Goal: Task Accomplishment & Management: Complete application form

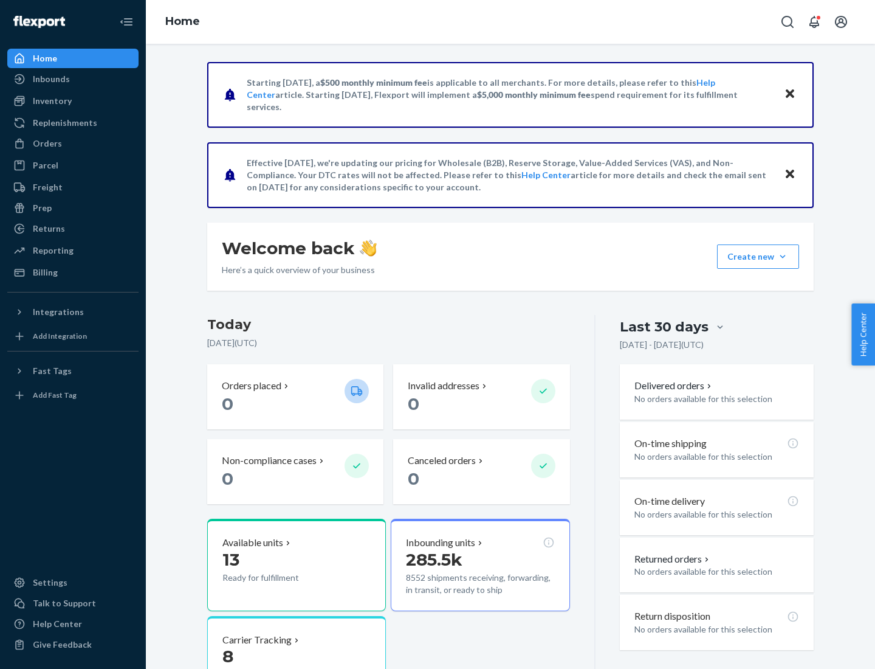
click at [783, 257] on button "Create new Create new inbound Create new order Create new product" at bounding box center [758, 256] width 82 height 24
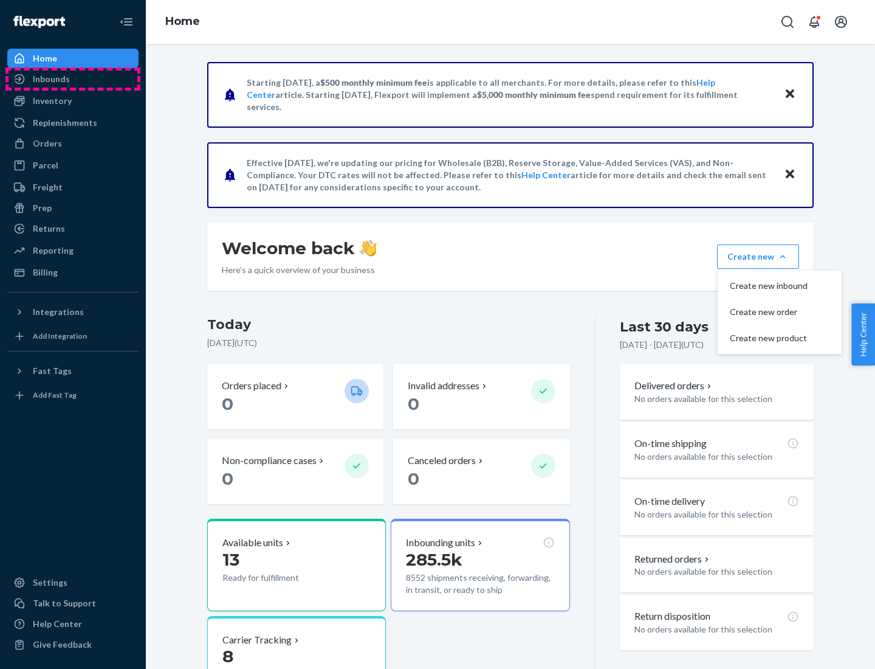
click at [73, 79] on div "Inbounds" at bounding box center [73, 79] width 129 height 17
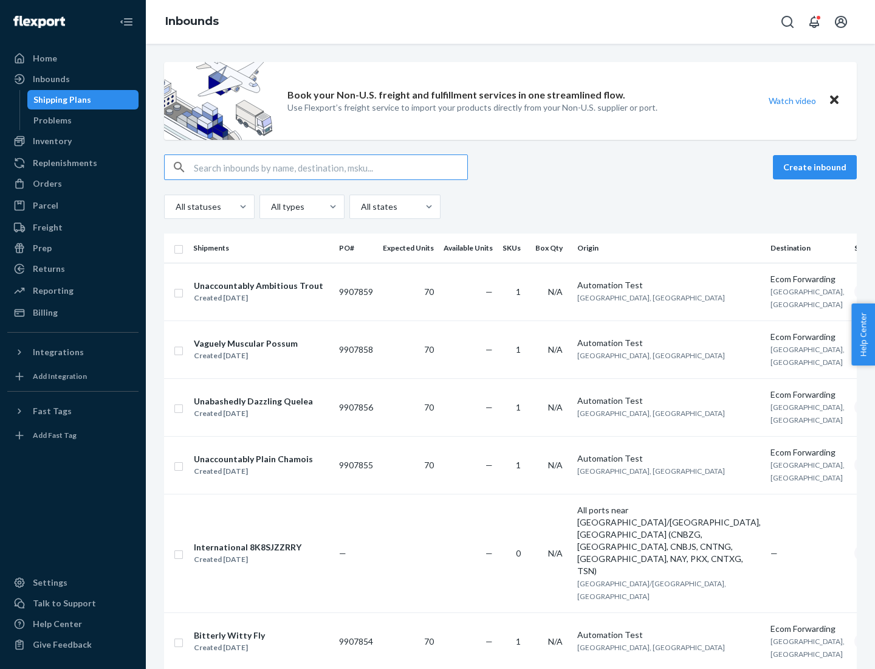
click at [817, 167] on button "Create inbound" at bounding box center [815, 167] width 84 height 24
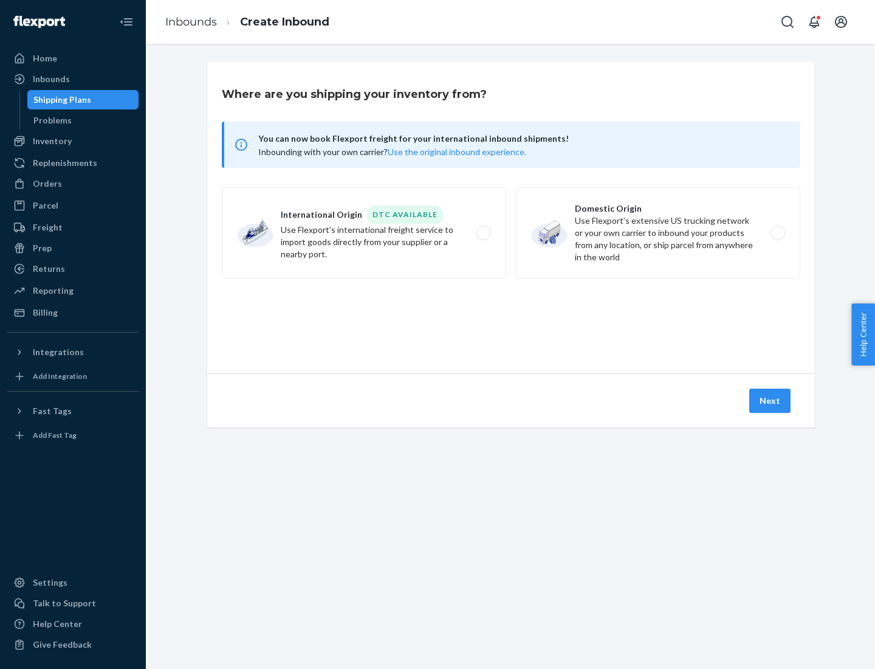
click at [658, 233] on label "Domestic Origin Use Flexport’s extensive US trucking network or your own carrie…" at bounding box center [658, 232] width 285 height 91
click at [778, 233] on input "Domestic Origin Use Flexport’s extensive US trucking network or your own carrie…" at bounding box center [782, 233] width 8 height 8
radio input "true"
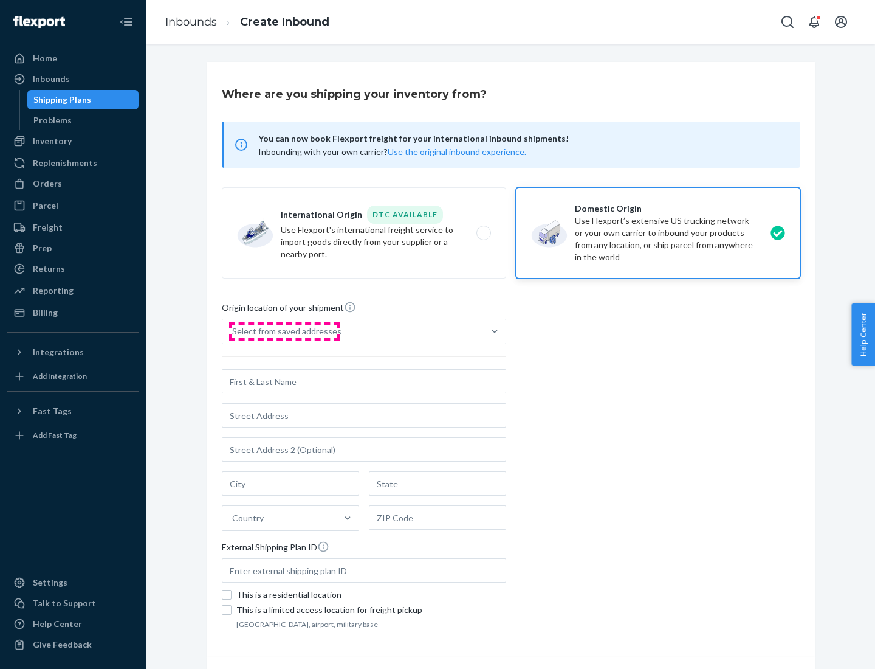
click at [284, 331] on div "Select from saved addresses" at bounding box center [286, 331] width 109 height 12
click at [233, 331] on input "Select from saved addresses" at bounding box center [232, 331] width 1 height 12
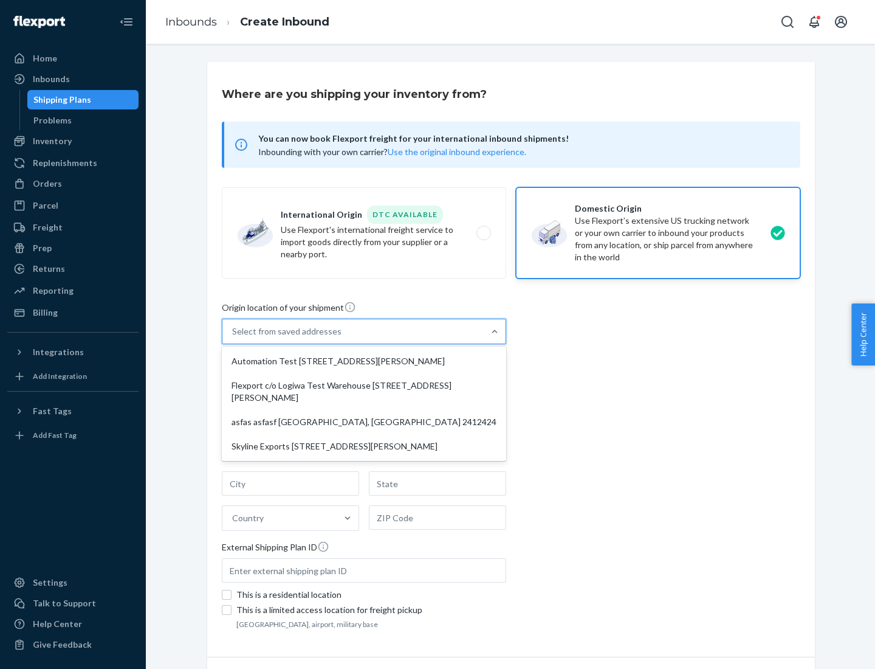
scroll to position [5, 0]
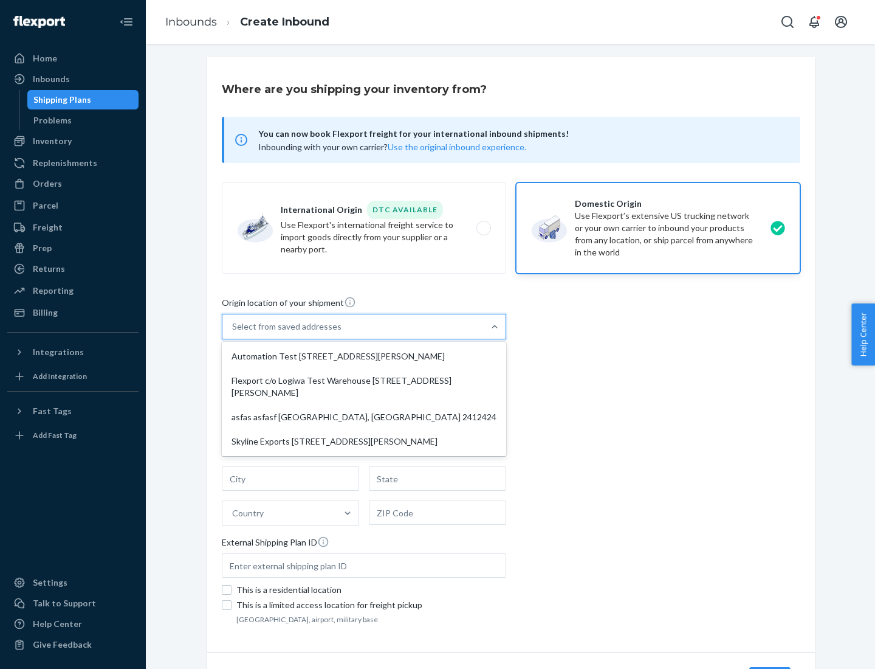
click at [364, 356] on div "Automation Test [STREET_ADDRESS][PERSON_NAME]" at bounding box center [364, 356] width 280 height 24
click at [233, 333] on input "option Automation Test [STREET_ADDRESS][PERSON_NAME] focused, 1 of 4. 4 results…" at bounding box center [232, 326] width 1 height 12
type input "Automation Test"
type input "9th Floor"
type input "[GEOGRAPHIC_DATA]"
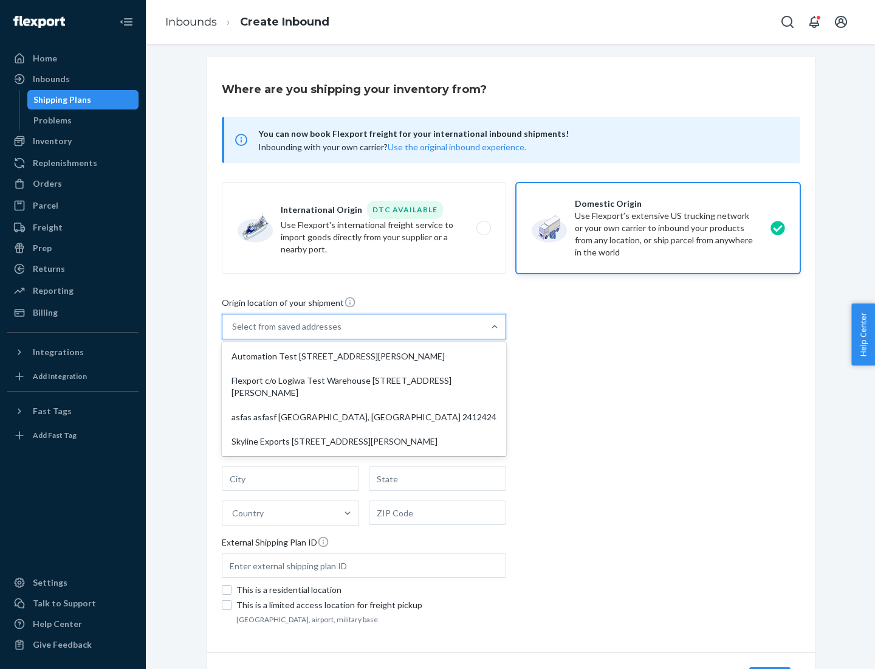
type input "CA"
type input "94104"
type input "[STREET_ADDRESS][PERSON_NAME]"
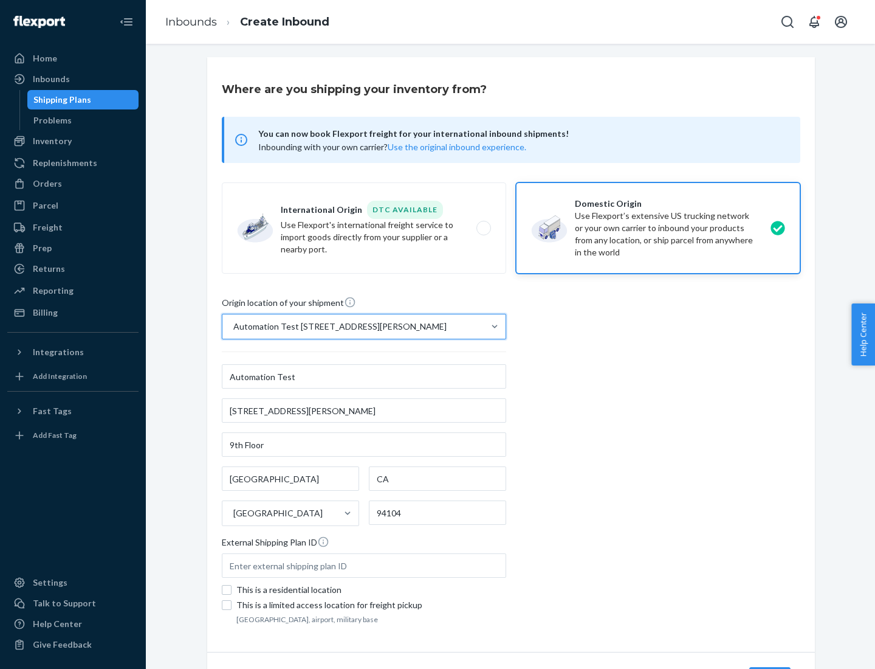
scroll to position [71, 0]
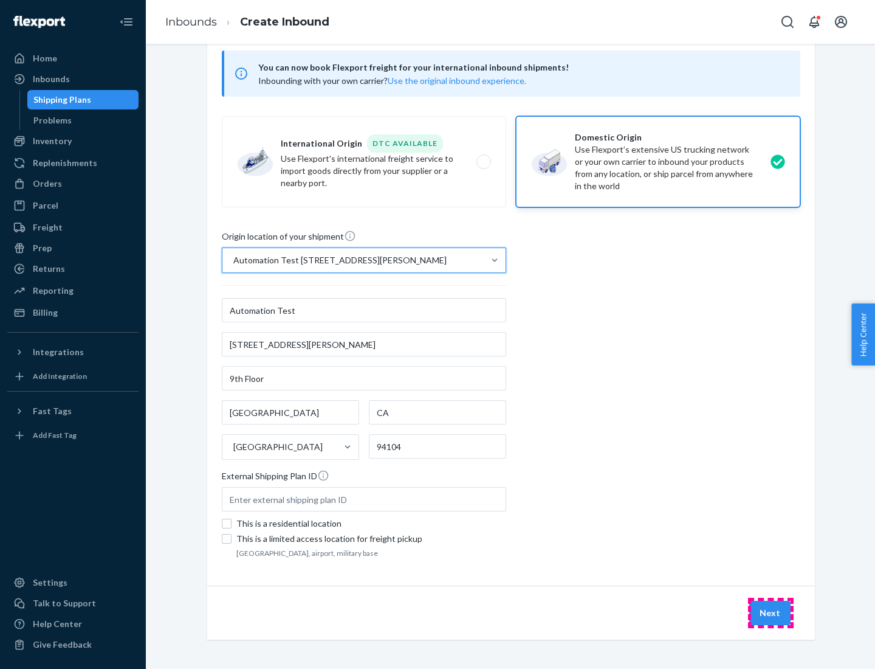
click at [771, 613] on button "Next" at bounding box center [770, 613] width 41 height 24
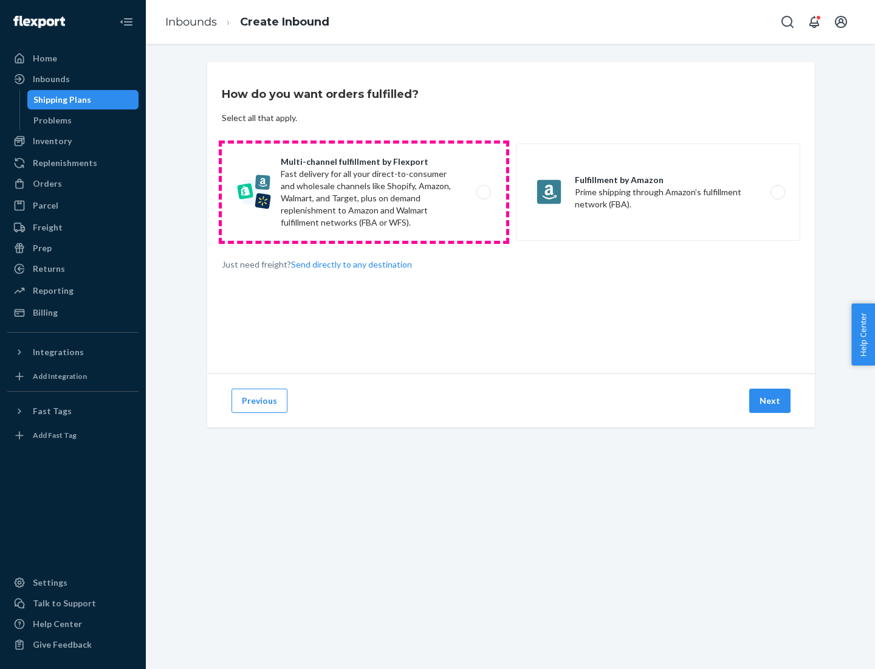
click at [364, 192] on label "Multi-channel fulfillment by Flexport Fast delivery for all your direct-to-cons…" at bounding box center [364, 191] width 285 height 97
click at [483, 192] on input "Multi-channel fulfillment by Flexport Fast delivery for all your direct-to-cons…" at bounding box center [487, 192] width 8 height 8
radio input "true"
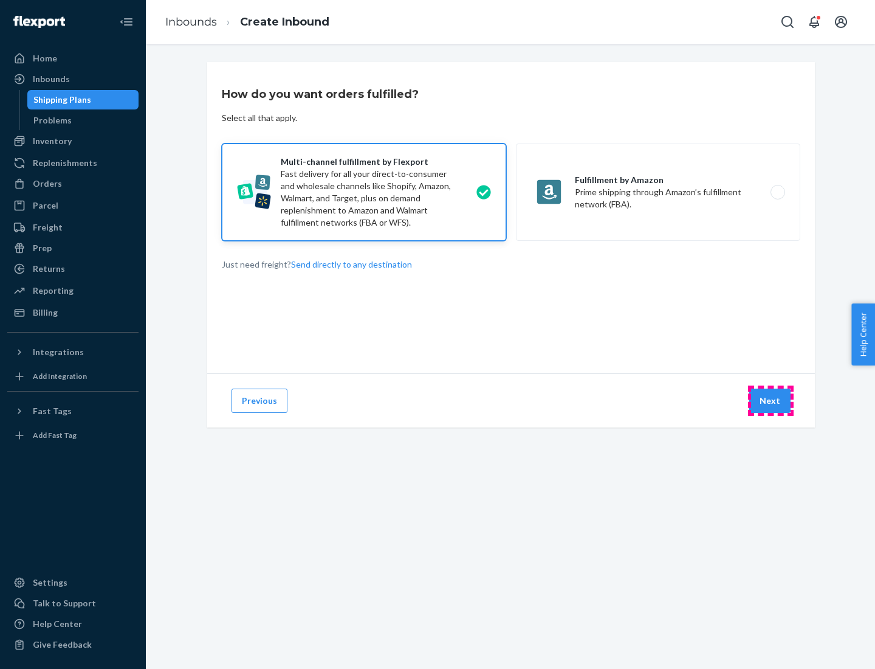
click at [771, 401] on button "Next" at bounding box center [770, 400] width 41 height 24
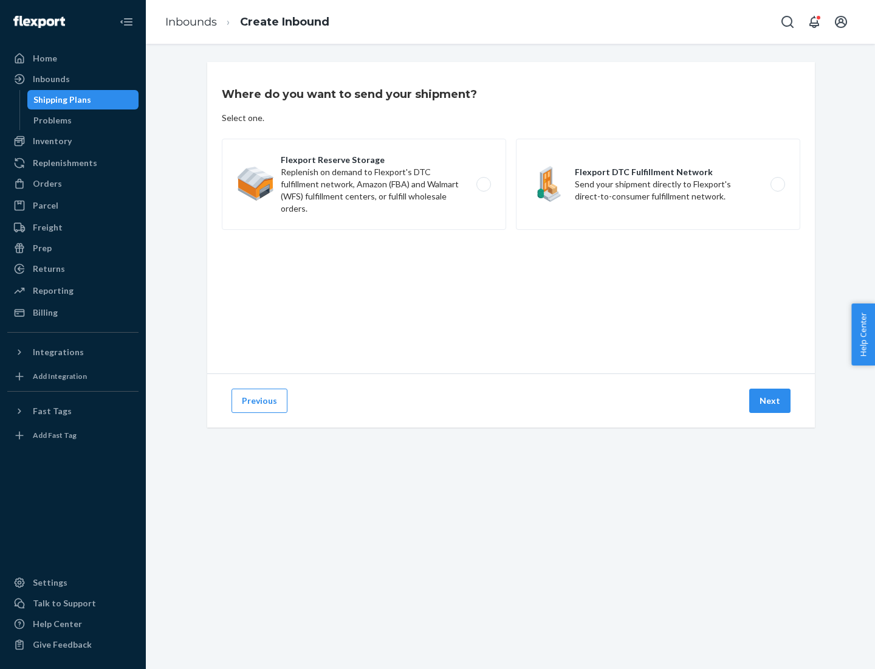
click at [658, 184] on label "Flexport DTC Fulfillment Network Send your shipment directly to Flexport's dire…" at bounding box center [658, 184] width 285 height 91
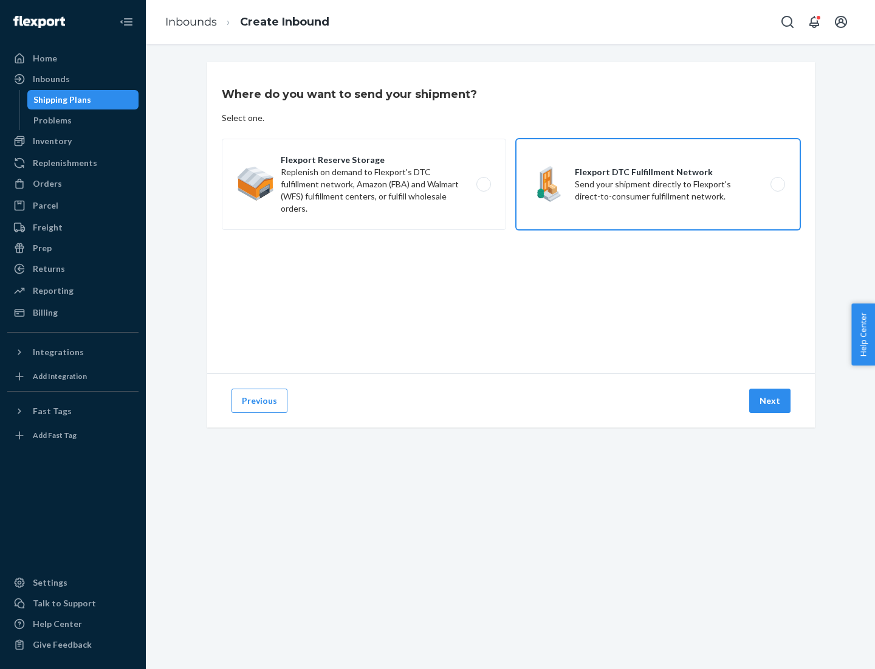
click at [778, 184] on input "Flexport DTC Fulfillment Network Send your shipment directly to Flexport's dire…" at bounding box center [782, 185] width 8 height 8
radio input "true"
click at [771, 401] on button "Next" at bounding box center [770, 400] width 41 height 24
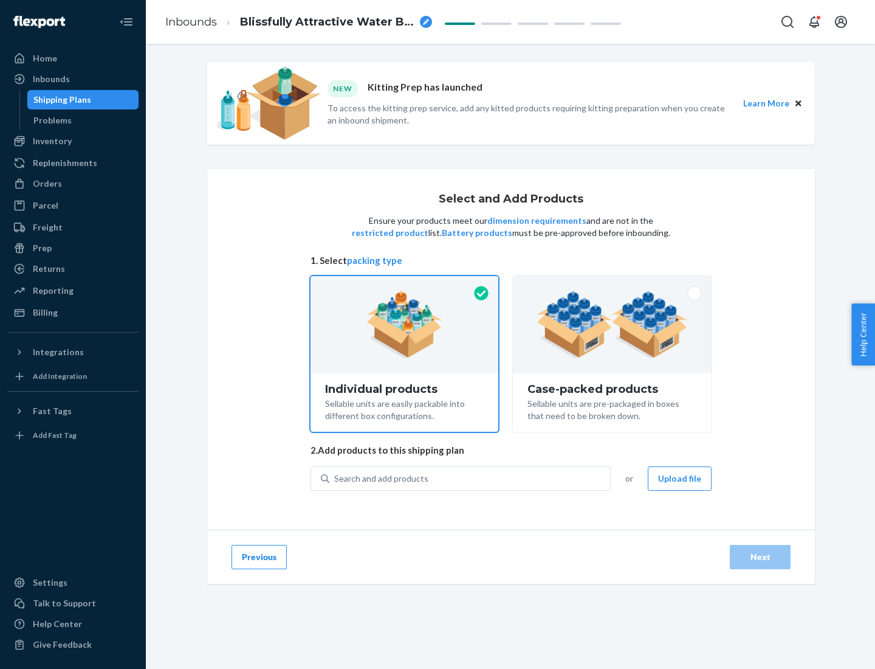
click at [613, 325] on img at bounding box center [612, 324] width 151 height 67
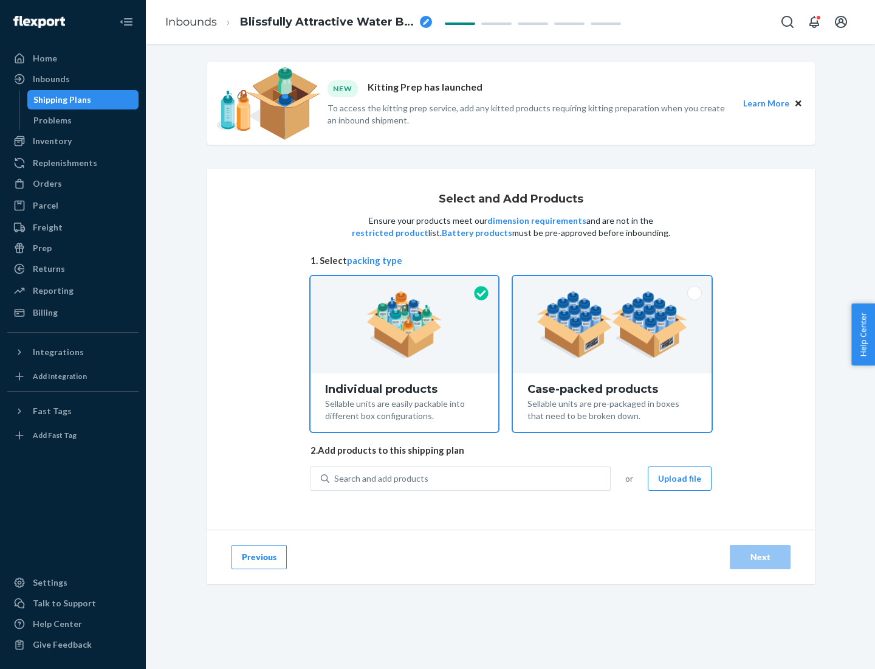
click at [613, 284] on input "Case-packed products Sellable units are pre-packaged in boxes that need to be b…" at bounding box center [613, 280] width 8 height 8
radio input "true"
radio input "false"
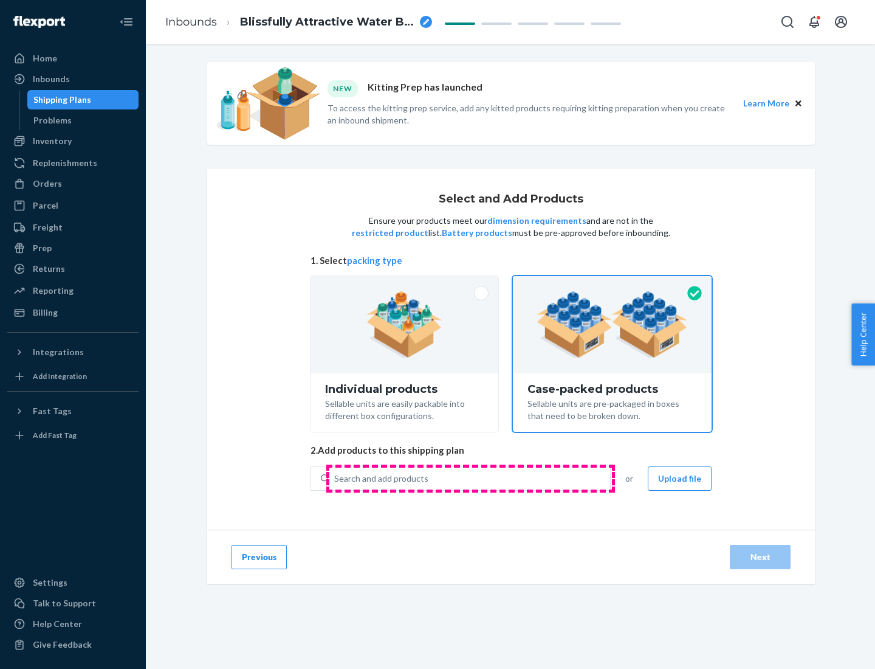
click at [471, 478] on div "Search and add products" at bounding box center [469, 478] width 281 height 22
click at [336, 478] on input "Search and add products" at bounding box center [334, 478] width 1 height 12
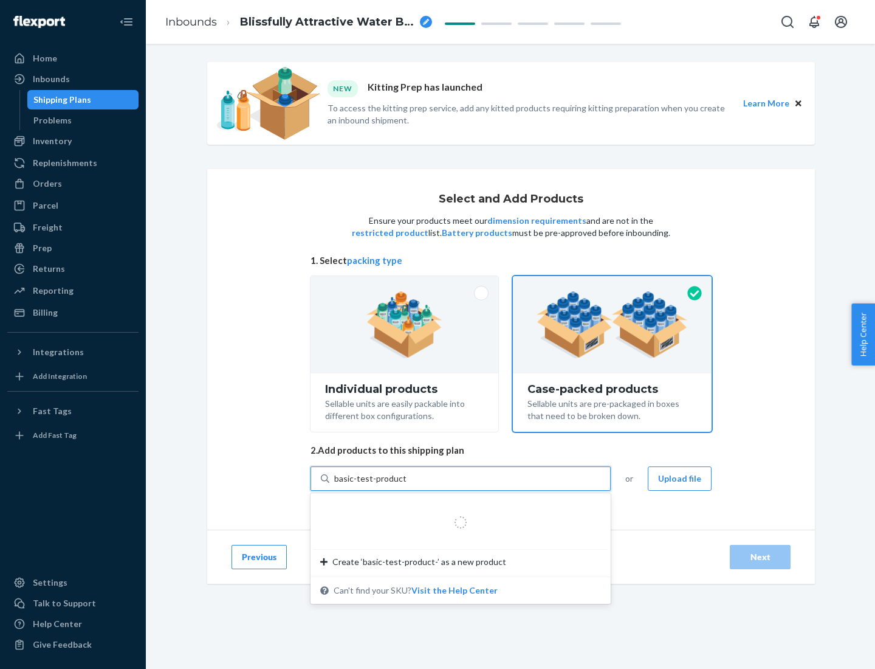
type input "basic-test-product-1"
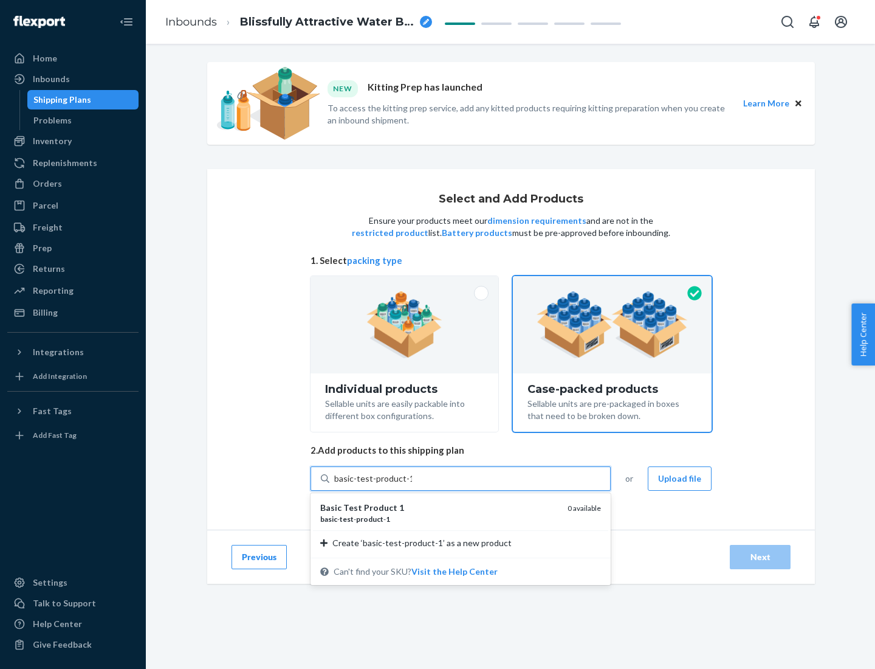
click at [440, 519] on div "basic - test - product - 1" at bounding box center [439, 519] width 238 height 10
click at [412, 485] on input "basic-test-product-1" at bounding box center [373, 478] width 78 height 12
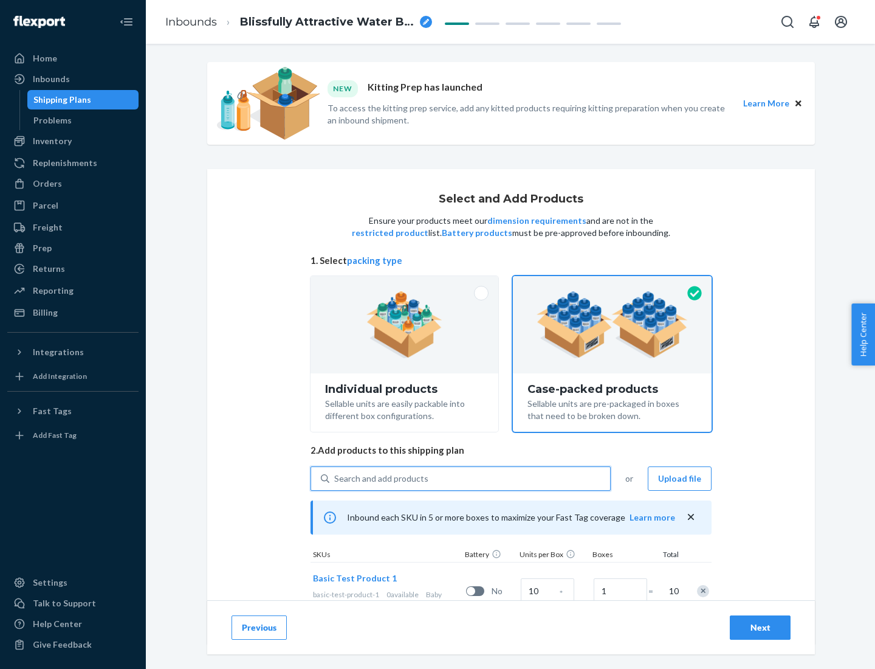
scroll to position [44, 0]
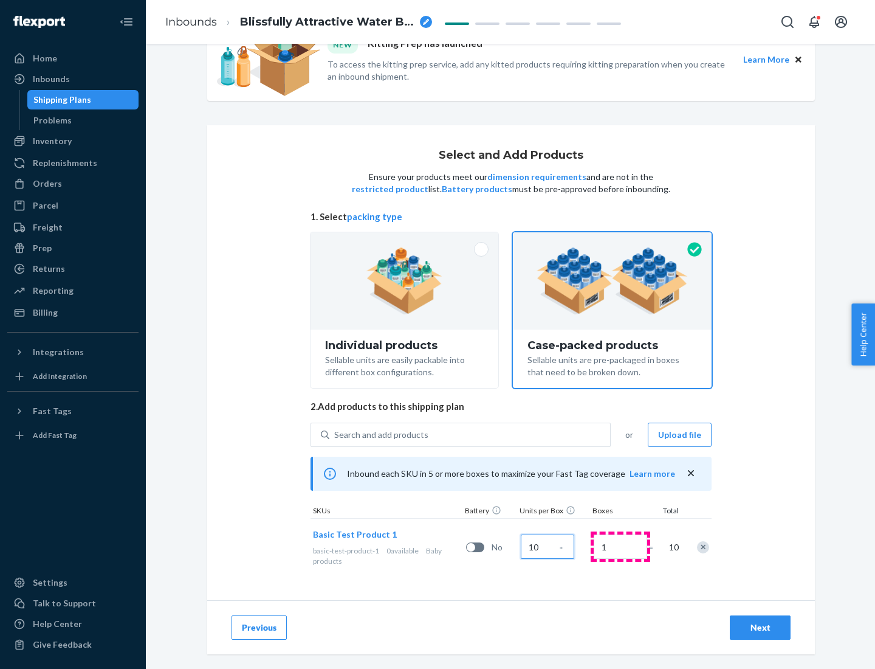
type input "10"
type input "7"
click at [761, 627] on div "Next" at bounding box center [760, 627] width 40 height 12
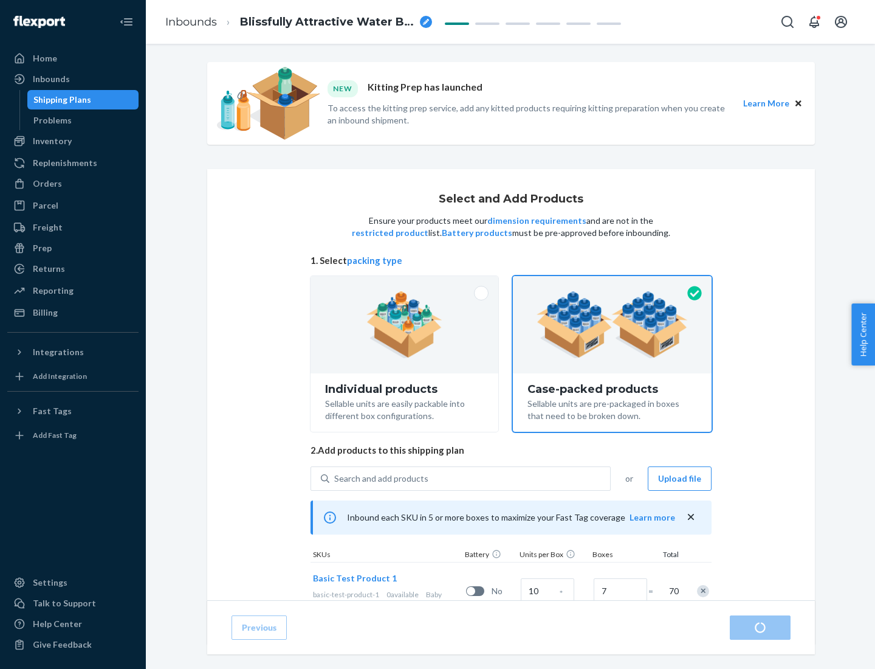
radio input "true"
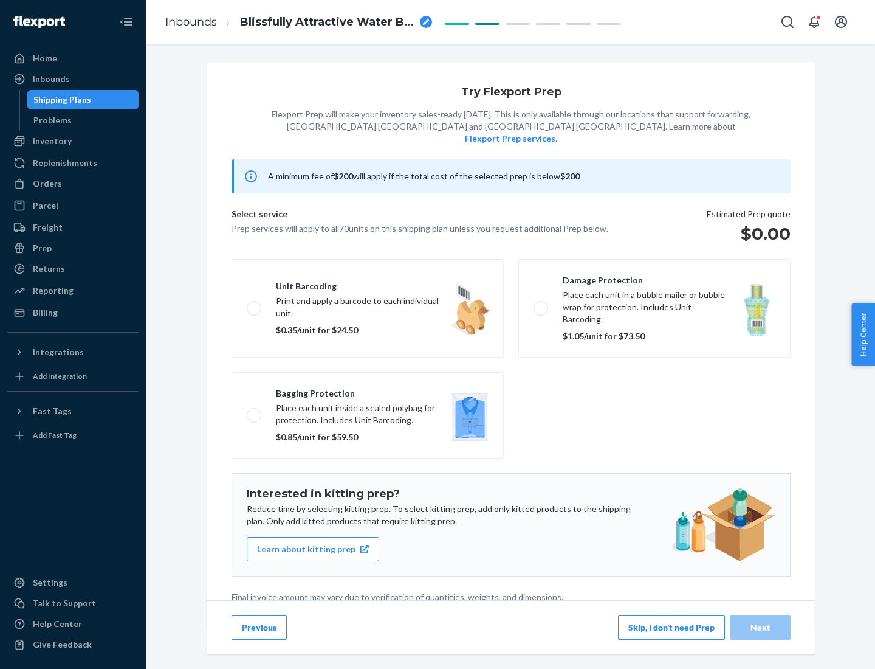
scroll to position [3, 0]
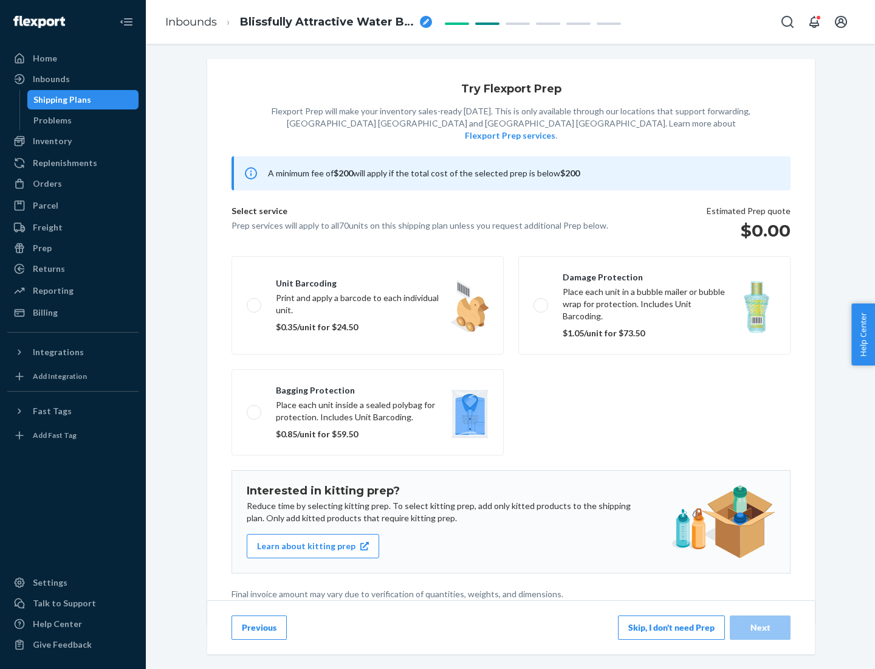
click at [368, 387] on label "Bagging protection Place each unit inside a sealed polybag for protection. Incl…" at bounding box center [368, 412] width 272 height 86
click at [255, 408] on input "Bagging protection Place each unit inside a sealed polybag for protection. Incl…" at bounding box center [251, 412] width 8 height 8
checkbox input "true"
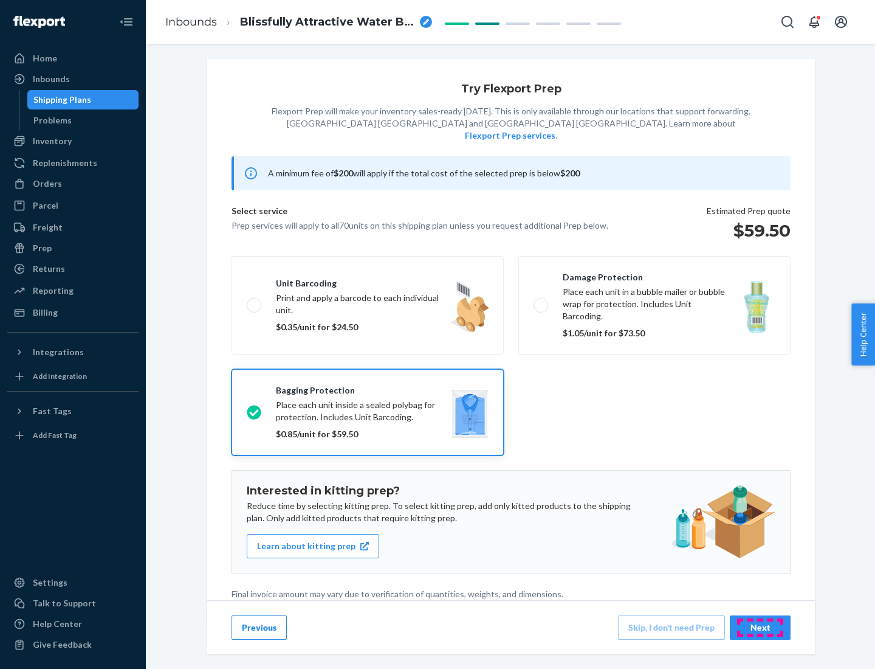
click at [761, 627] on div "Next" at bounding box center [760, 627] width 40 height 12
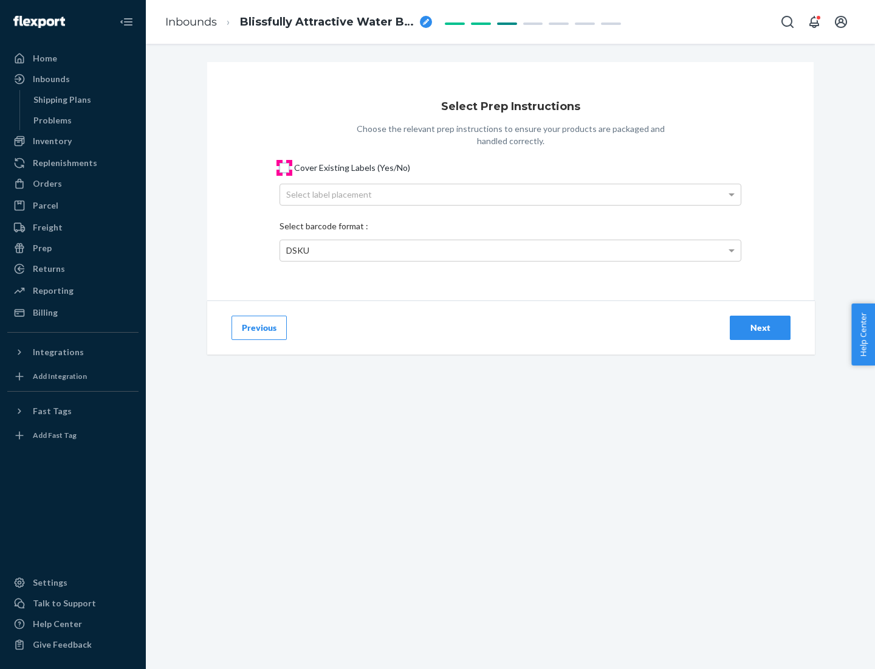
click at [285, 167] on input "Cover Existing Labels (Yes/No)" at bounding box center [285, 168] width 10 height 10
checkbox input "true"
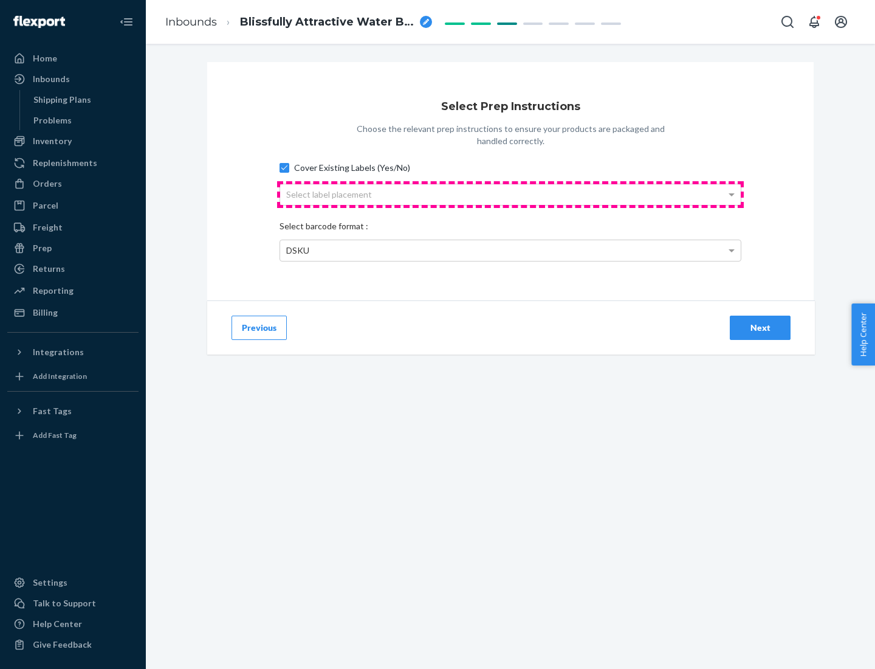
click at [511, 194] on div "Select label placement" at bounding box center [510, 194] width 461 height 21
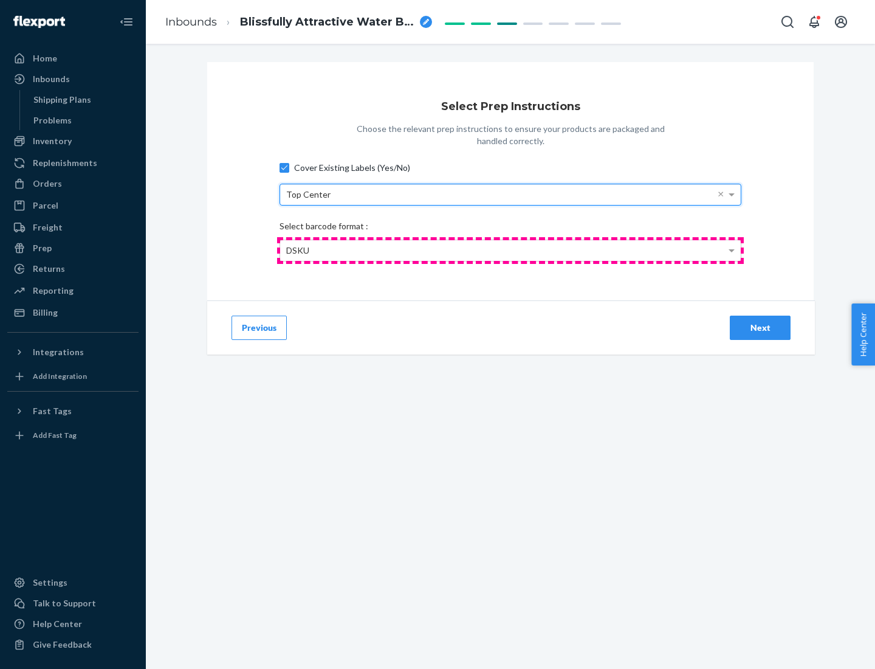
click at [511, 250] on div "DSKU" at bounding box center [510, 250] width 461 height 21
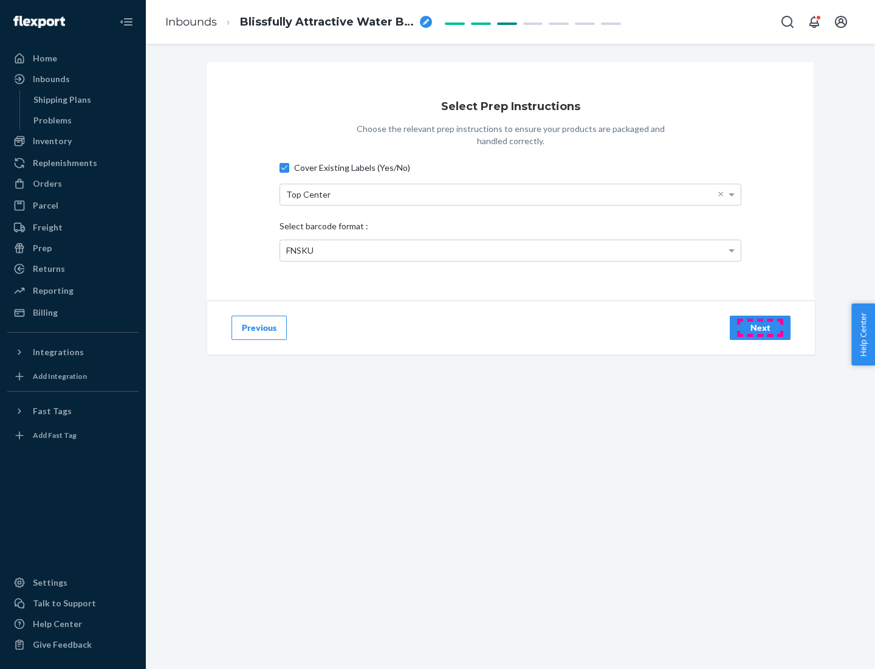
click at [761, 327] on div "Next" at bounding box center [760, 328] width 40 height 12
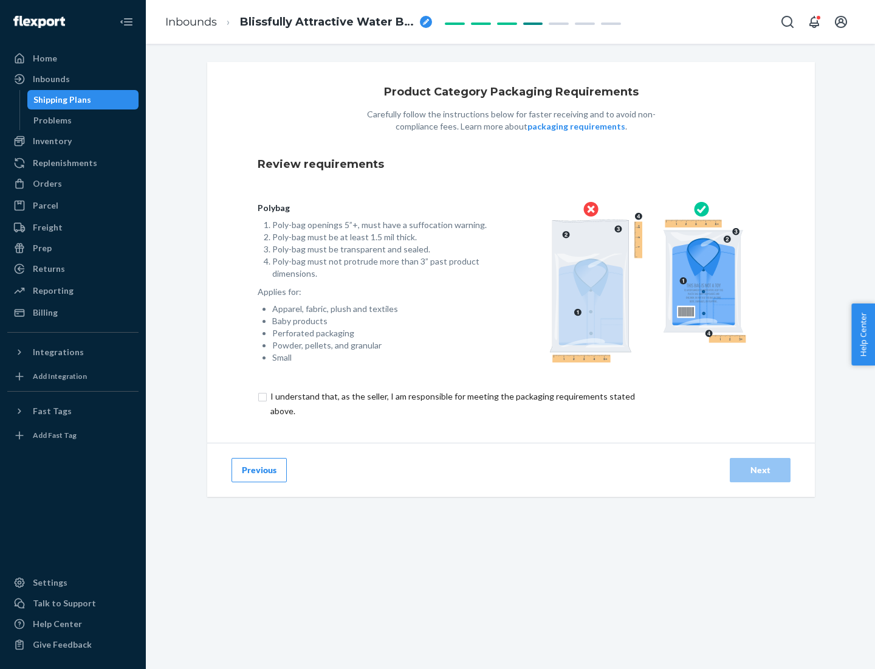
click at [452, 403] on input "checkbox" at bounding box center [460, 403] width 404 height 29
checkbox input "true"
click at [761, 469] on div "Next" at bounding box center [760, 470] width 40 height 12
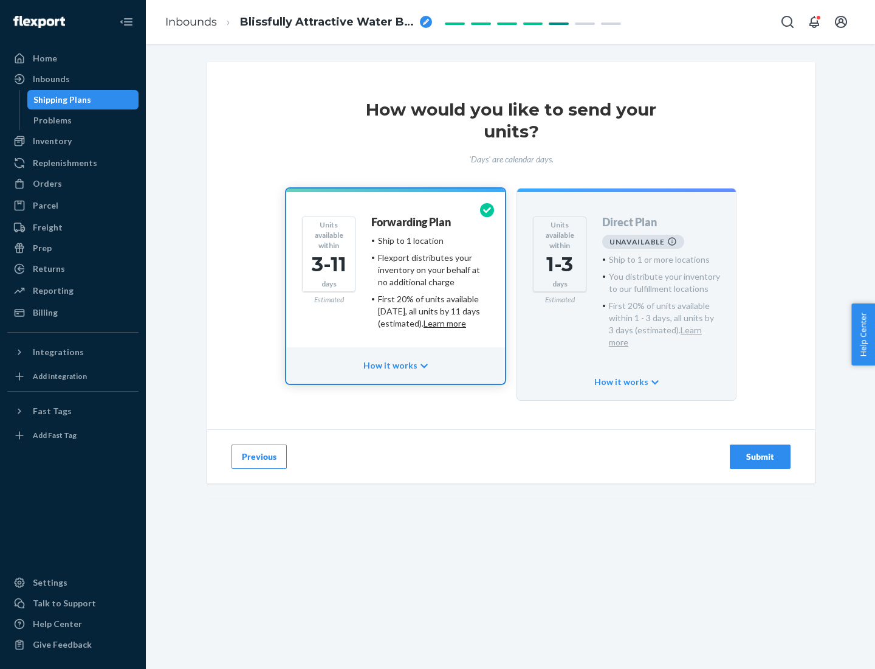
click at [412, 222] on h4 "Forwarding Plan" at bounding box center [411, 222] width 80 height 12
click at [761, 450] on div "Submit" at bounding box center [760, 456] width 40 height 12
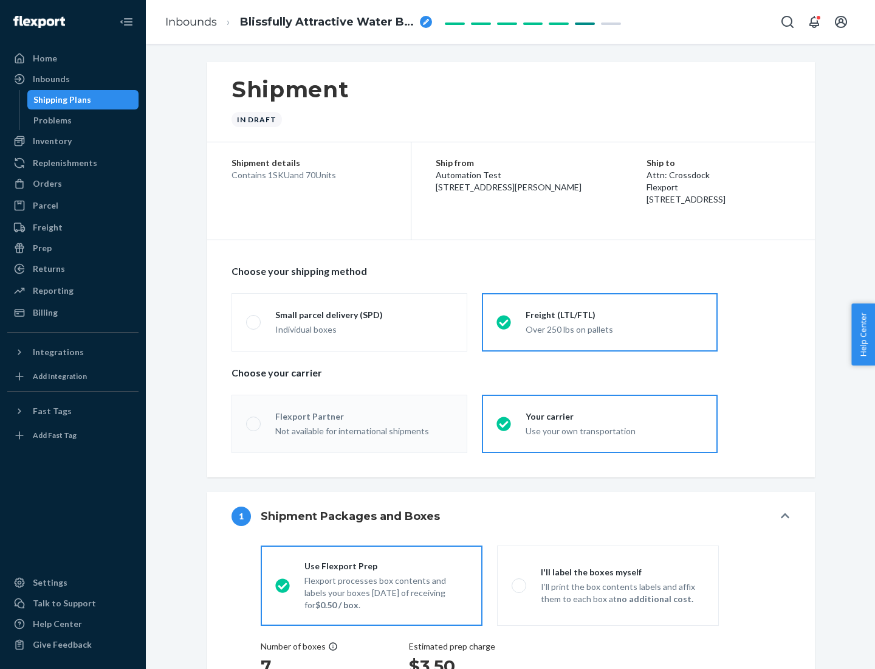
radio input "true"
radio input "false"
radio input "true"
radio input "false"
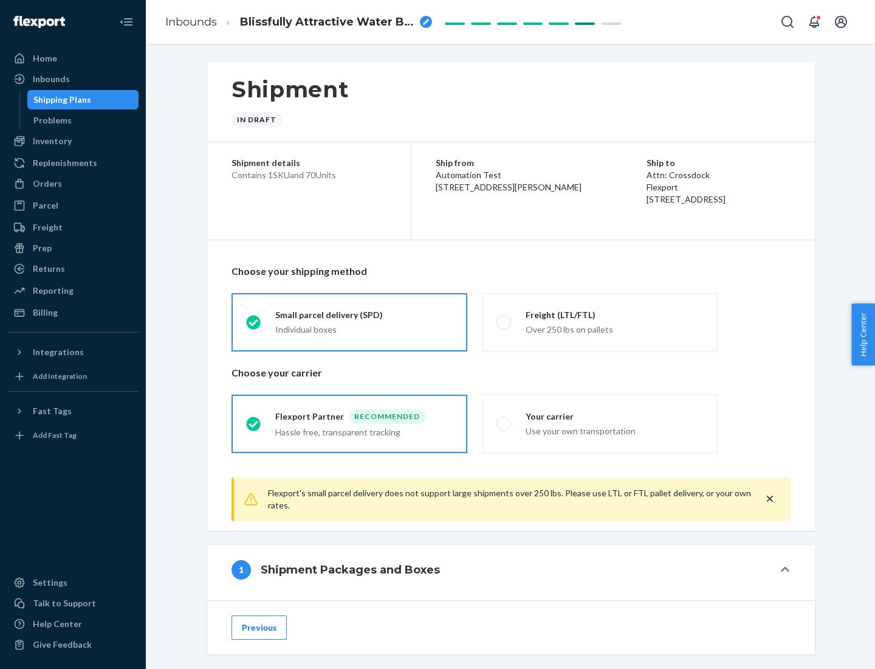
click at [600, 322] on div "Over 250 lbs on pallets" at bounding box center [615, 328] width 178 height 15
click at [505, 322] on input "Freight (LTL/FTL) Over 250 lbs on pallets" at bounding box center [501, 322] width 8 height 8
radio input "true"
radio input "false"
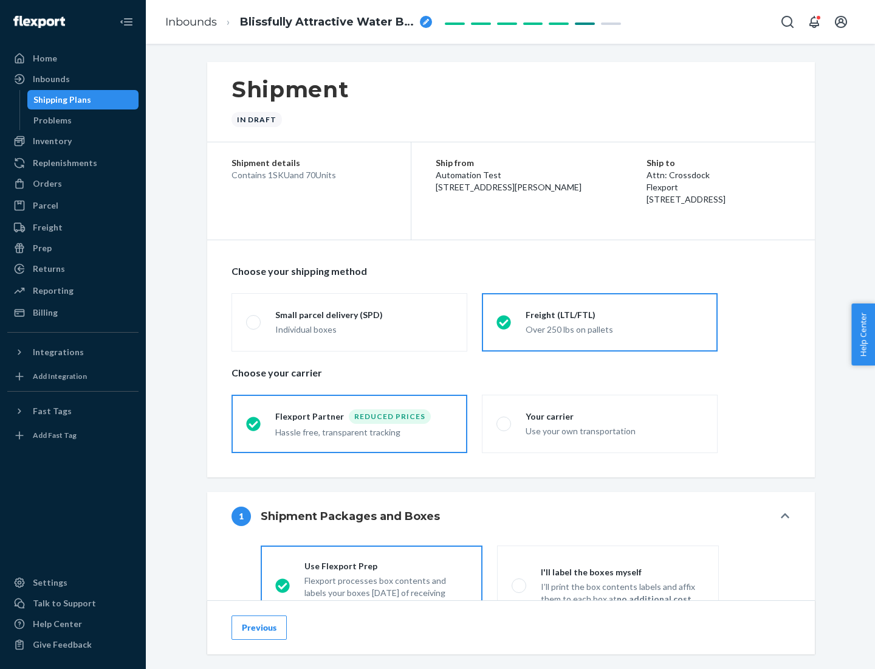
scroll to position [67, 0]
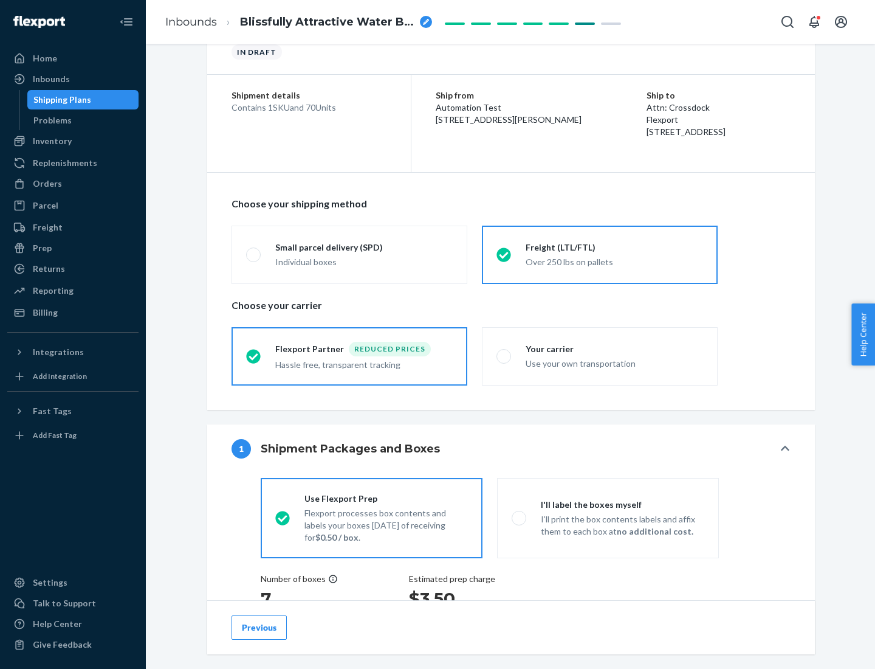
click at [600, 356] on div "Use your own transportation" at bounding box center [615, 362] width 178 height 15
click at [505, 356] on input "Your carrier Use your own transportation" at bounding box center [501, 356] width 8 height 8
radio input "true"
radio input "false"
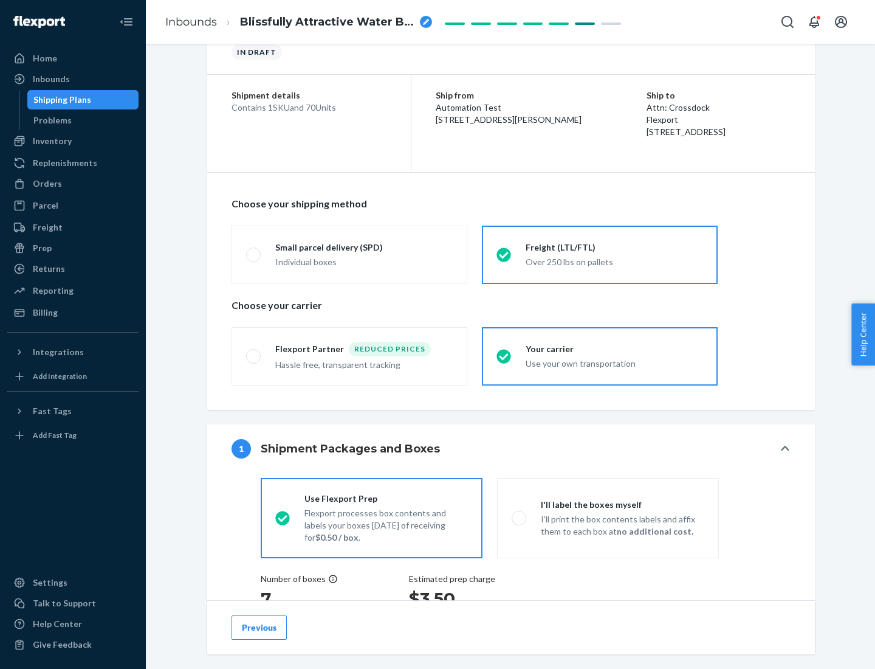
scroll to position [229, 0]
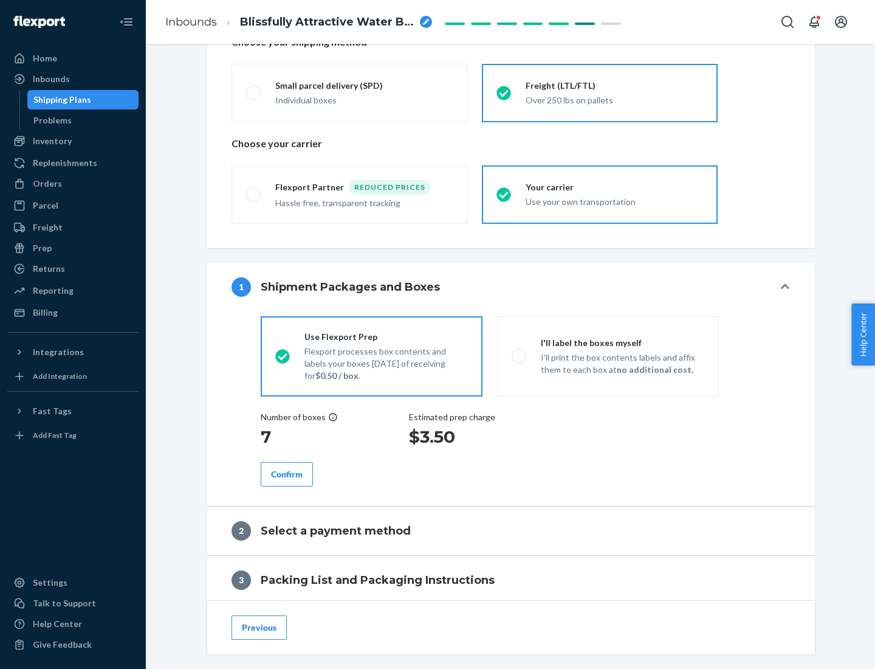
click at [608, 356] on p "I’ll print the box contents labels and affix them to each box at no additional …" at bounding box center [623, 363] width 164 height 24
click at [520, 356] on input "I'll label the boxes myself I’ll print the box contents labels and affix them t…" at bounding box center [516, 356] width 8 height 8
radio input "true"
radio input "false"
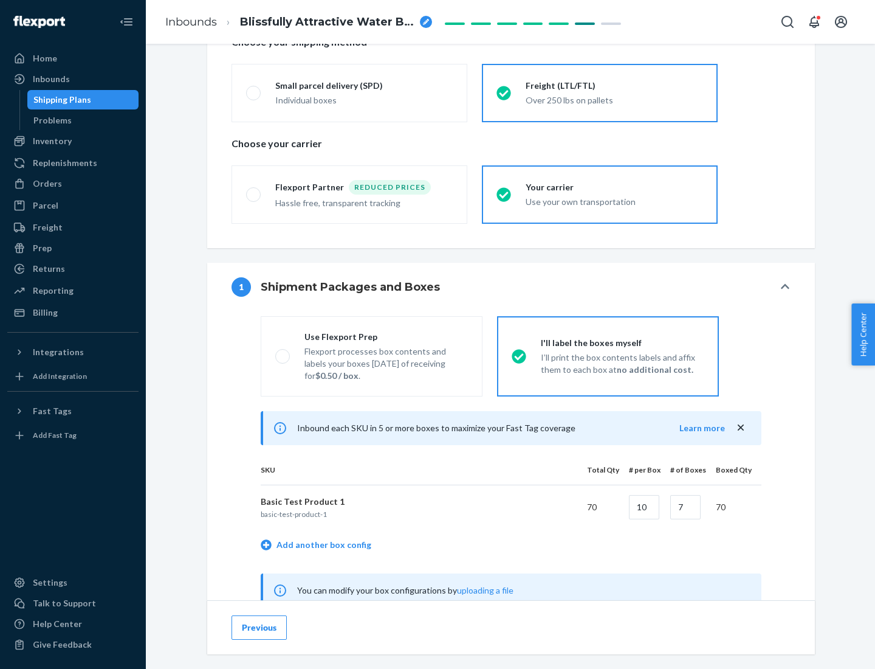
scroll to position [380, 0]
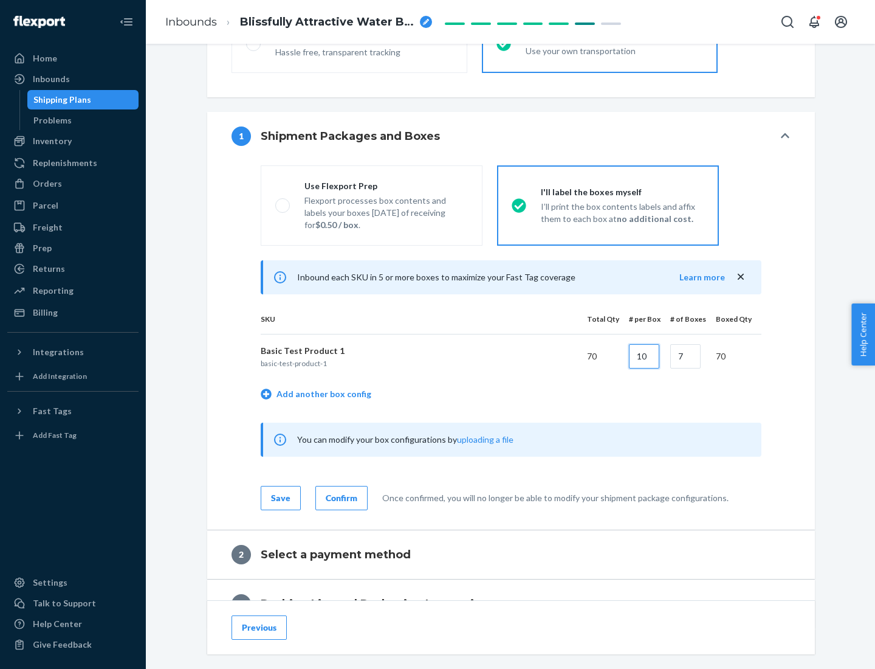
type input "10"
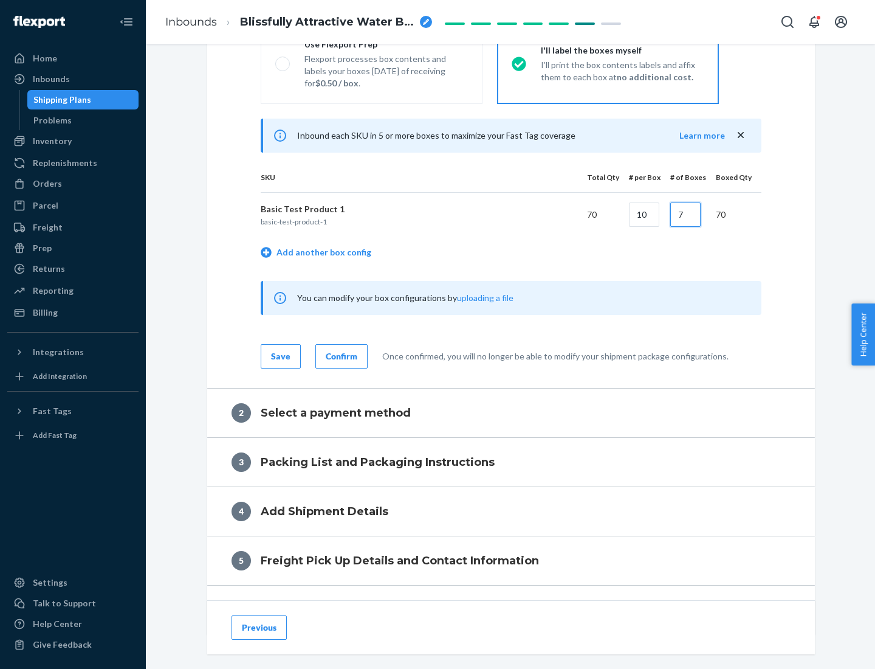
type input "7"
click at [340, 356] on div "Confirm" at bounding box center [342, 356] width 32 height 12
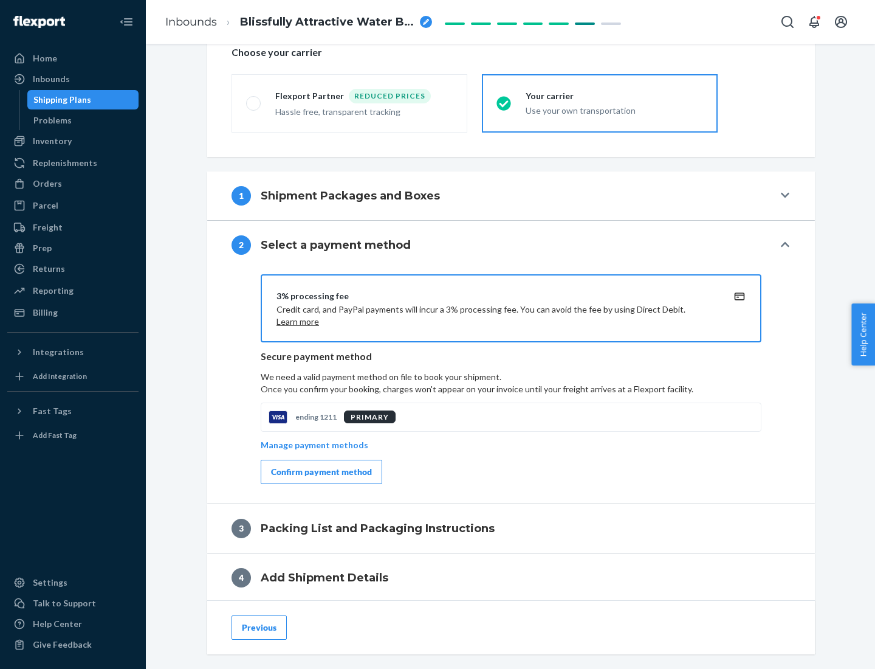
scroll to position [436, 0]
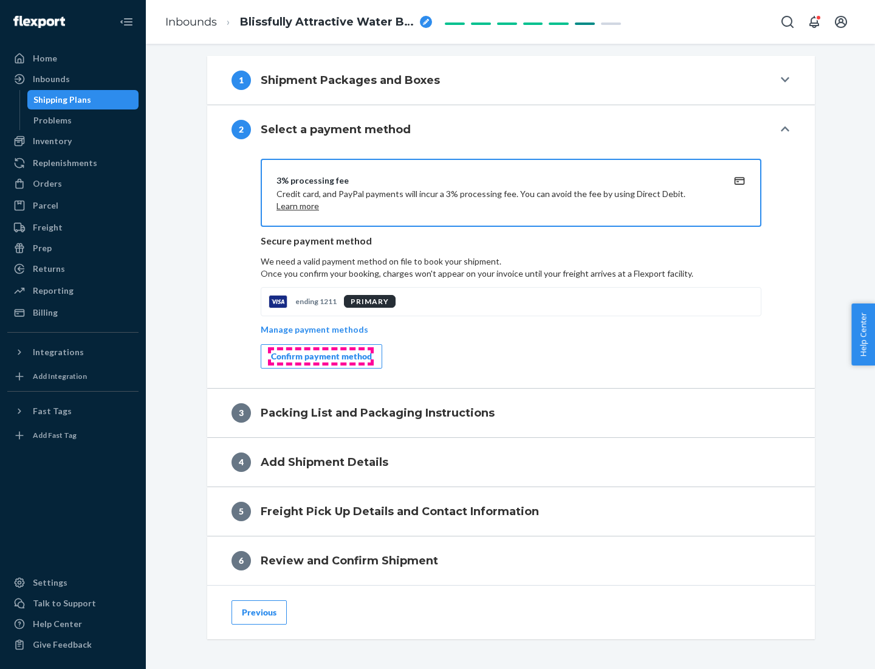
click at [320, 356] on div "Confirm payment method" at bounding box center [321, 356] width 101 height 12
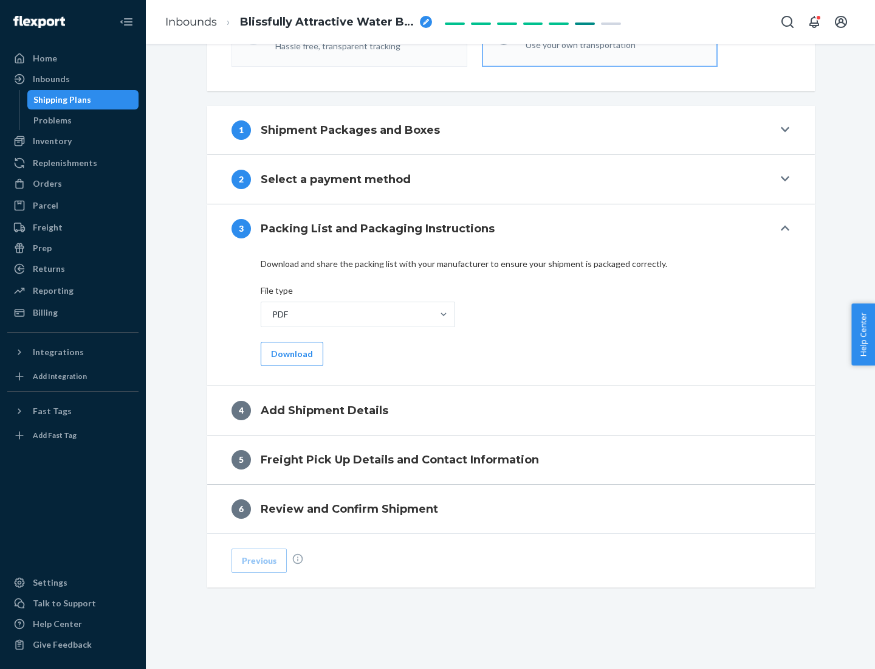
scroll to position [384, 0]
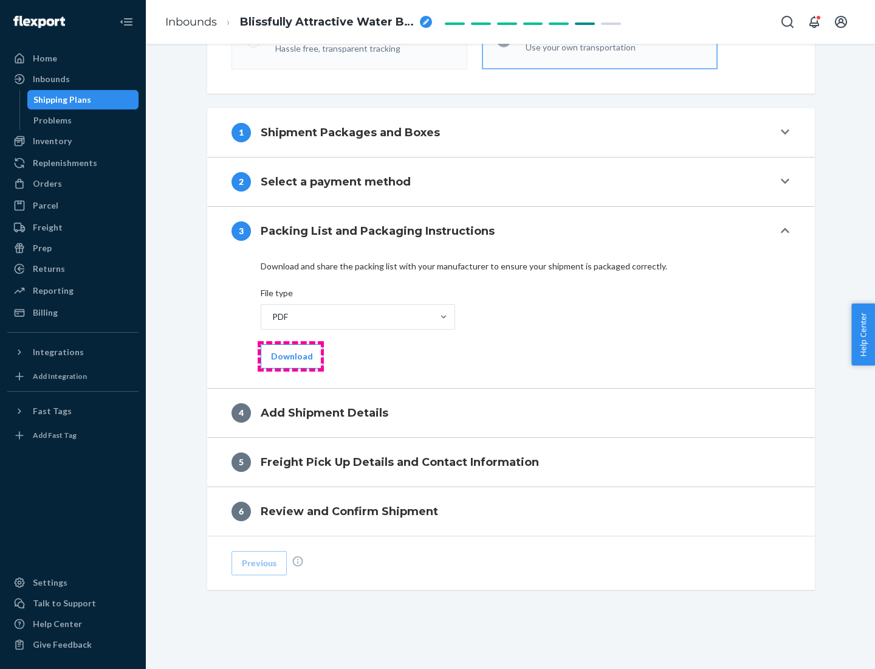
click at [291, 356] on button "Download" at bounding box center [292, 356] width 63 height 24
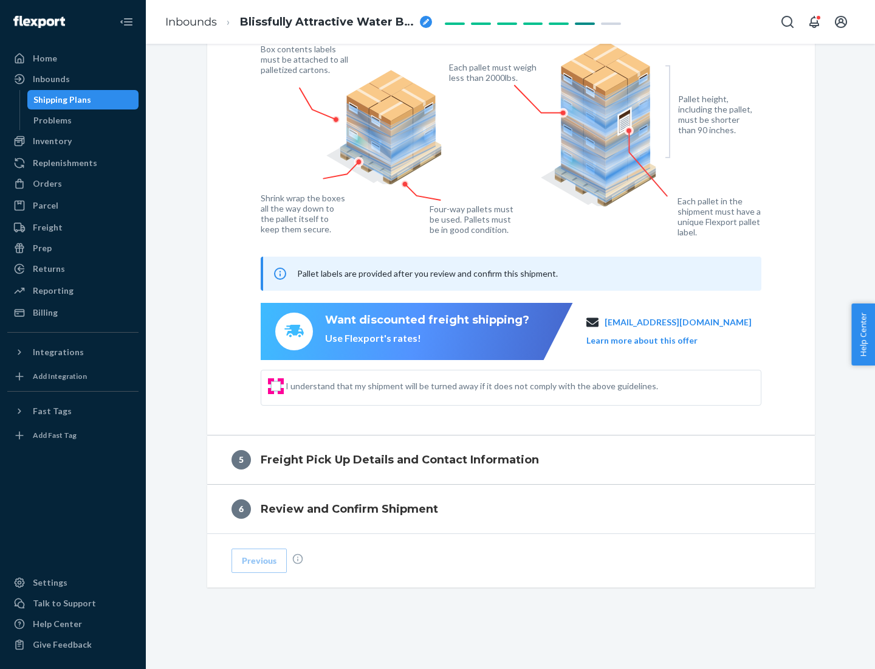
click at [276, 385] on input "I understand that my shipment will be turned away if it does not comply with th…" at bounding box center [276, 386] width 10 height 10
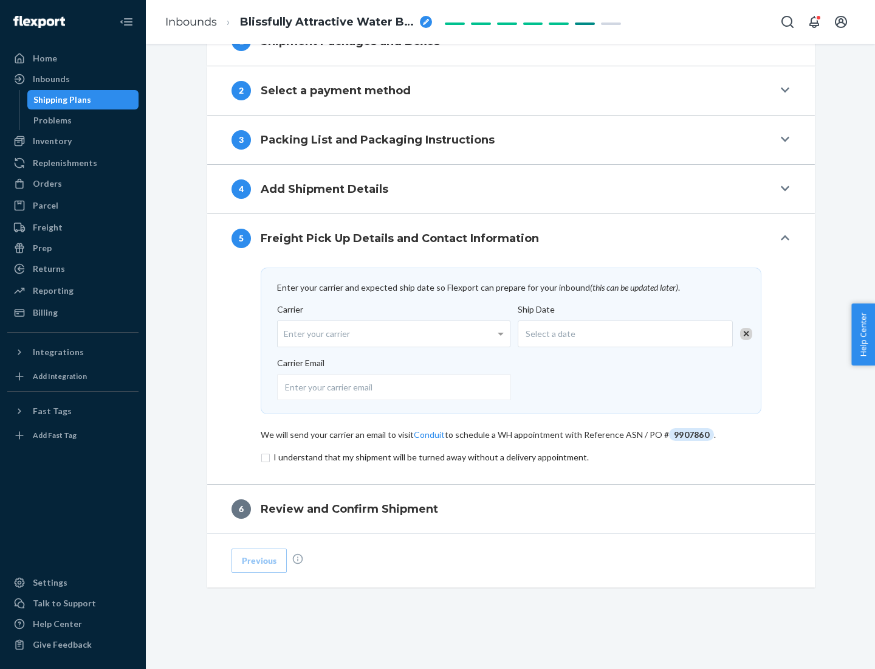
scroll to position [475, 0]
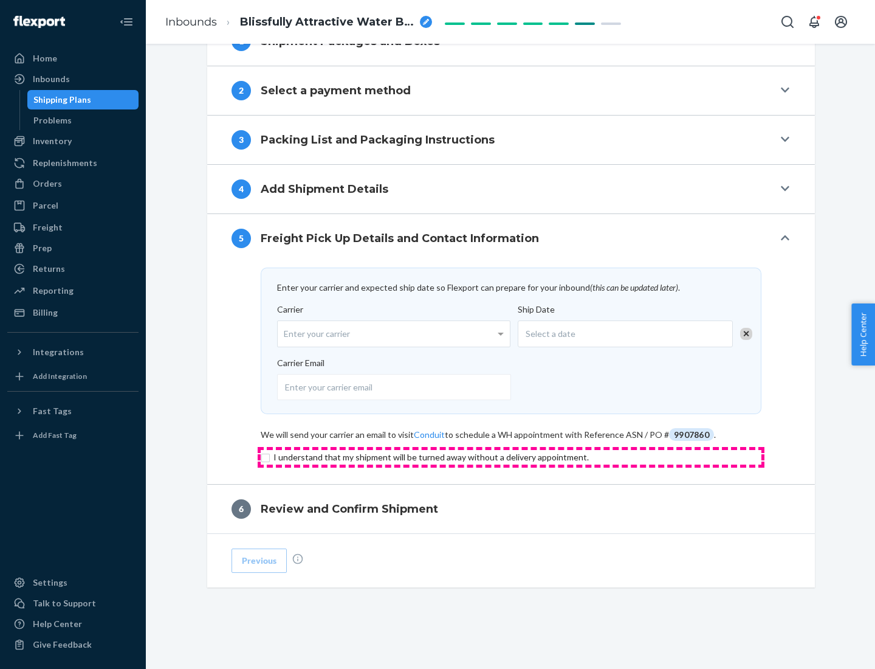
click at [511, 457] on input "checkbox" at bounding box center [511, 457] width 501 height 15
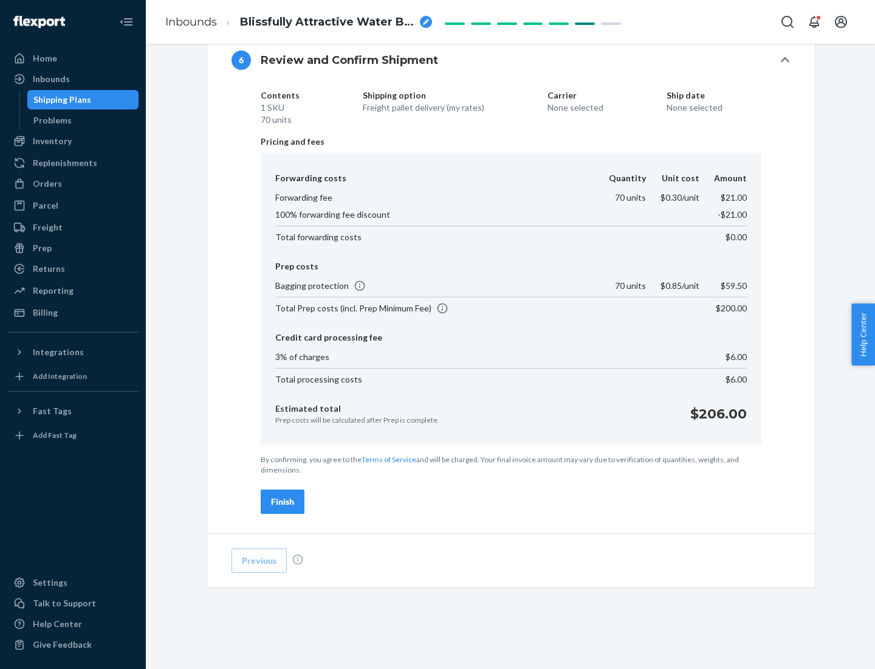
click at [283, 502] on div "Finish" at bounding box center [282, 501] width 23 height 12
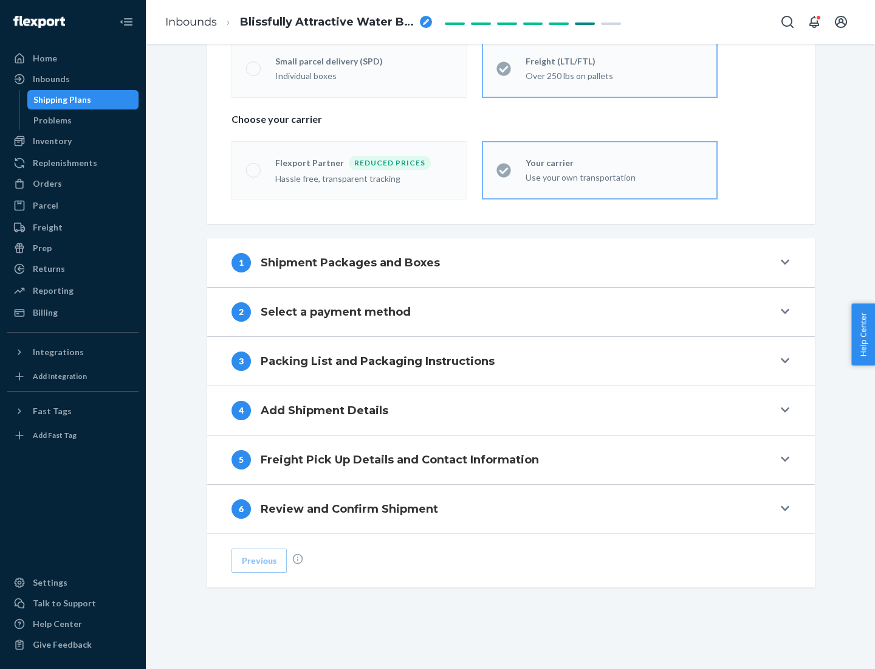
scroll to position [254, 0]
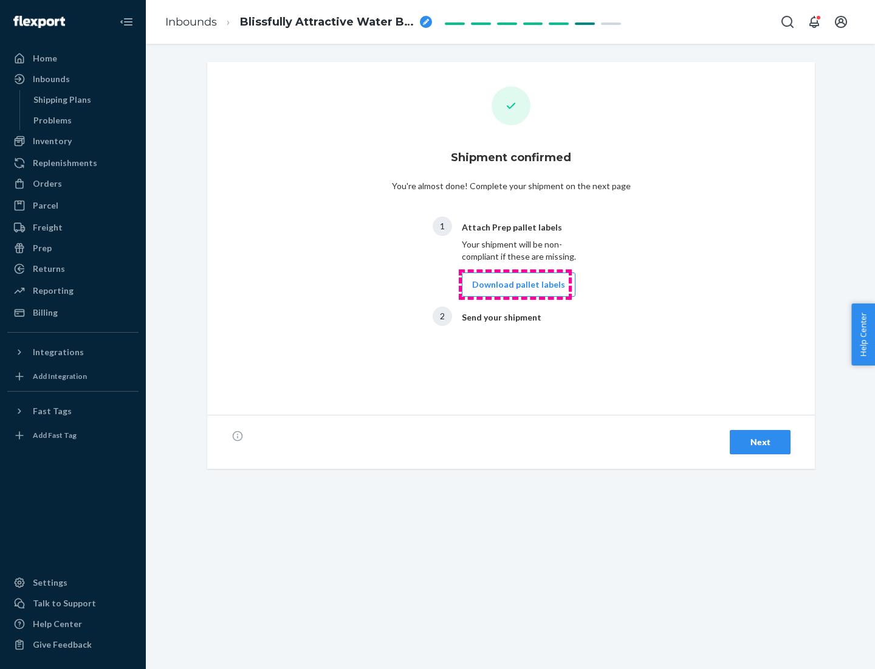
click at [516, 285] on button "Download pallet labels" at bounding box center [519, 284] width 114 height 24
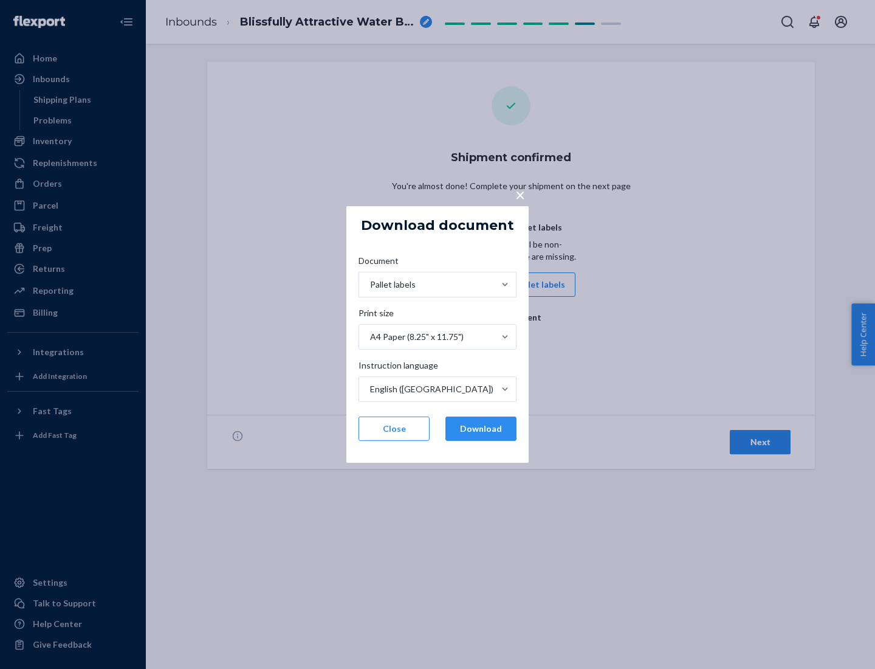
click at [481, 429] on button "Download" at bounding box center [481, 428] width 71 height 24
click at [520, 194] on span "×" at bounding box center [521, 194] width 10 height 21
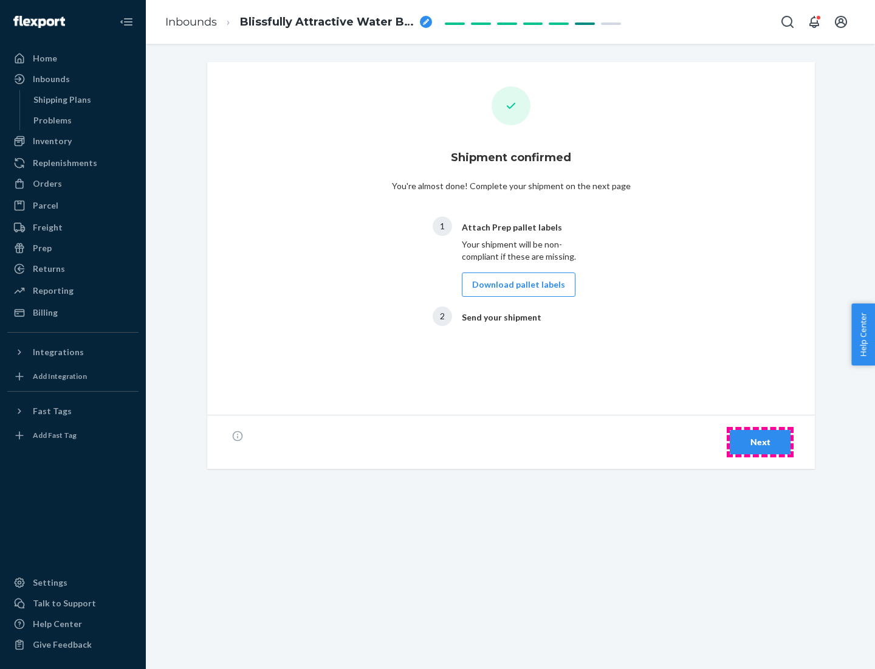
click at [761, 442] on div "Next" at bounding box center [760, 442] width 40 height 12
